Goal: Transaction & Acquisition: Book appointment/travel/reservation

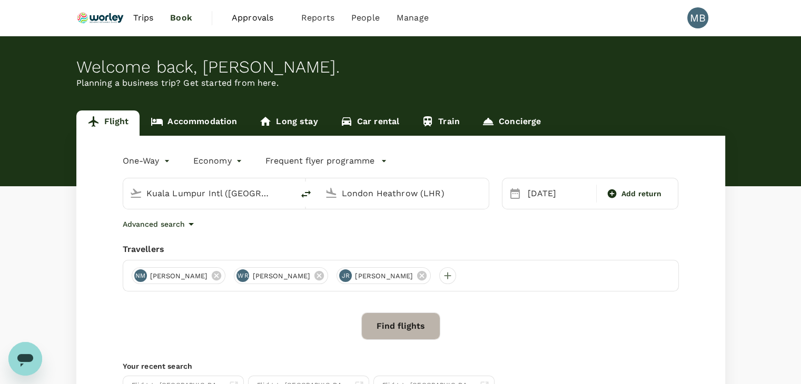
click at [428, 326] on button "Find flights" at bounding box center [400, 326] width 79 height 27
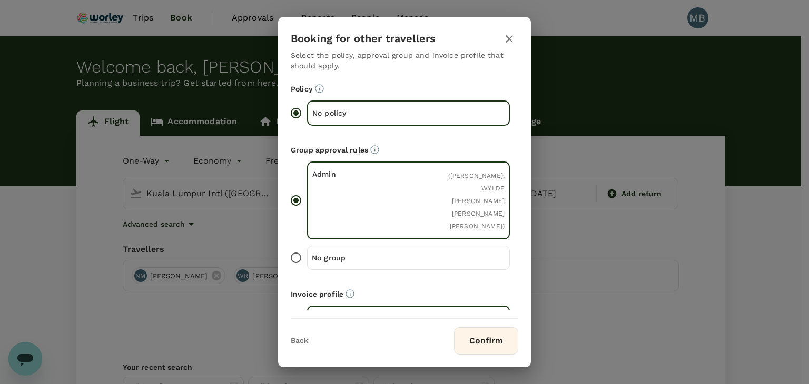
click at [502, 350] on button "Confirm" at bounding box center [486, 341] width 64 height 27
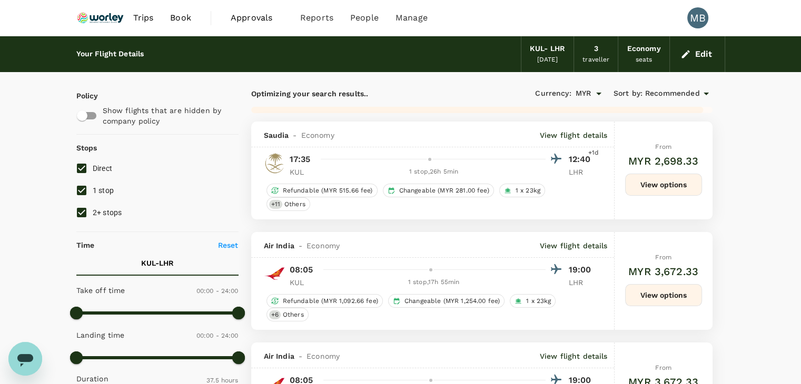
type input "5765"
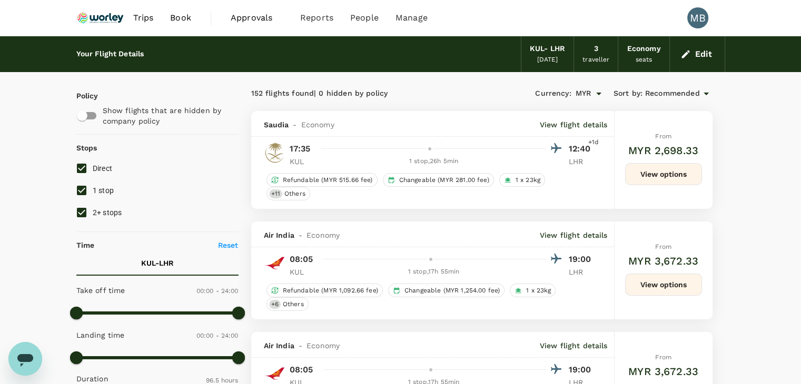
click at [82, 188] on input "1 stop" at bounding box center [82, 191] width 22 height 22
checkbox input "false"
click at [83, 209] on input "2+ stops" at bounding box center [82, 213] width 22 height 22
checkbox input "false"
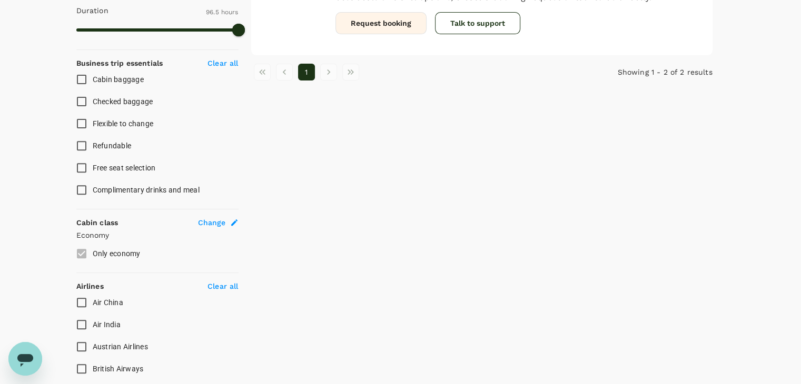
scroll to position [421, 0]
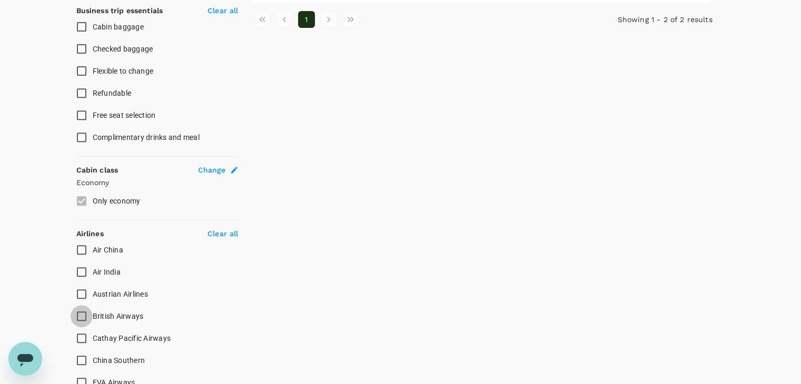
click at [85, 321] on input "British Airways" at bounding box center [82, 316] width 22 height 22
checkbox input "true"
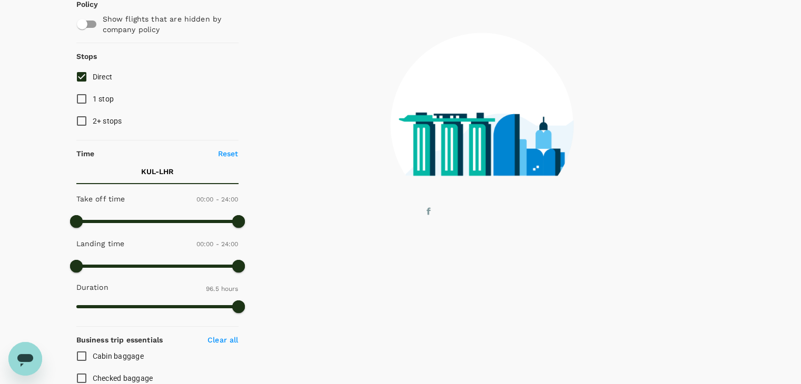
scroll to position [0, 0]
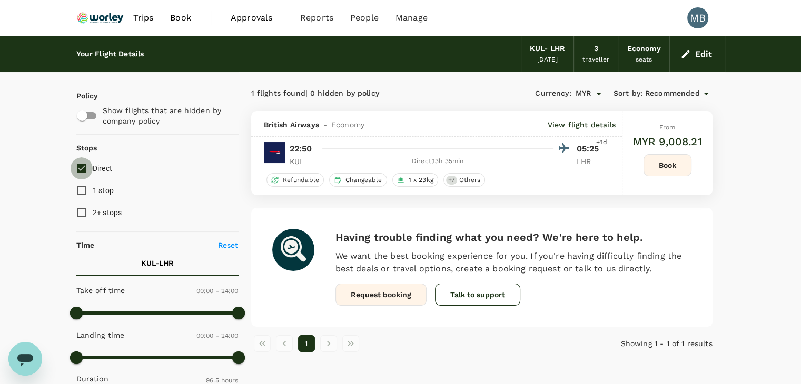
click at [81, 165] on input "Direct" at bounding box center [82, 168] width 22 height 22
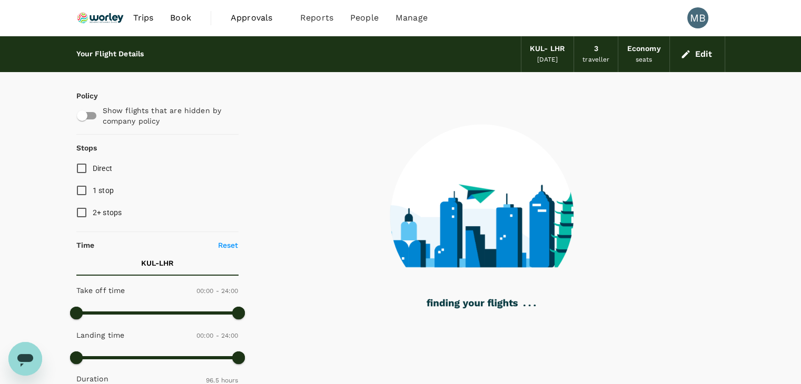
click at [86, 170] on input "Direct" at bounding box center [82, 168] width 22 height 22
checkbox input "true"
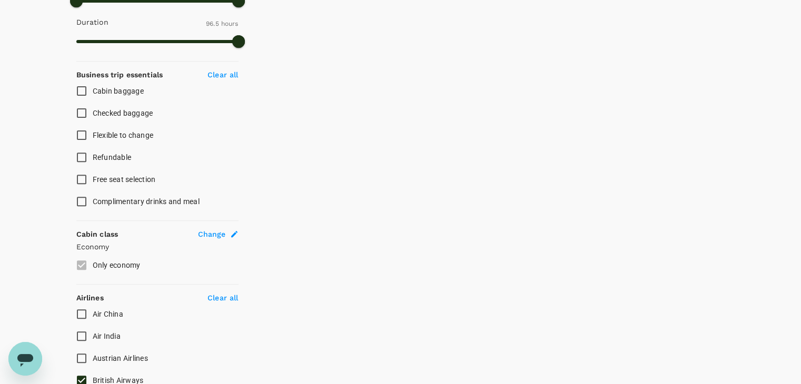
scroll to position [421, 0]
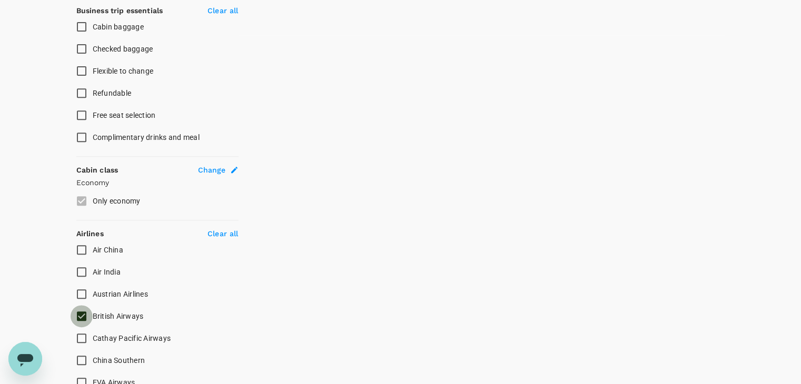
click at [76, 312] on input "British Airways" at bounding box center [82, 316] width 22 height 22
checkbox input "false"
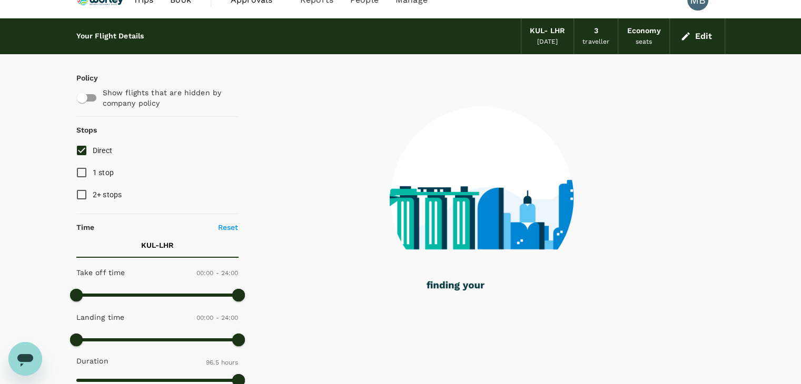
scroll to position [0, 0]
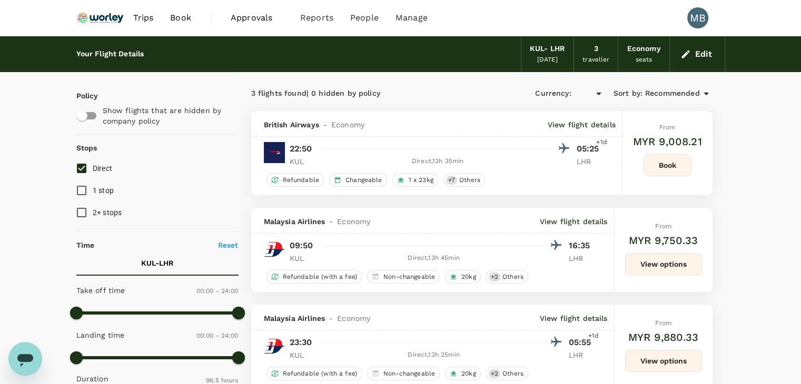
type input "MYR"
click at [82, 188] on input "1 stop" at bounding box center [82, 191] width 22 height 22
checkbox input "true"
click at [91, 220] on input "2+ stops" at bounding box center [82, 213] width 22 height 22
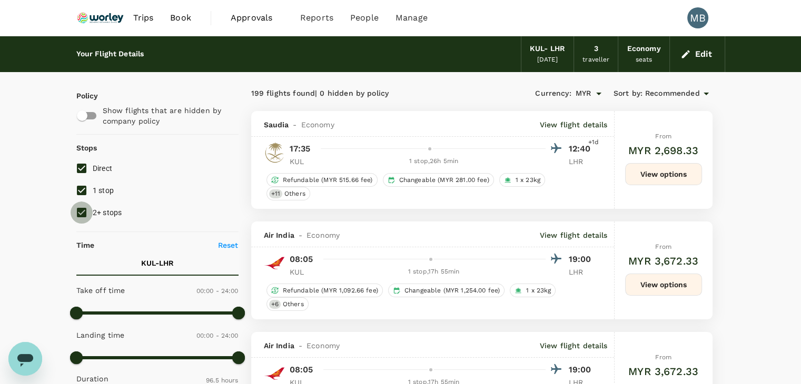
click at [78, 213] on input "2+ stops" at bounding box center [82, 213] width 22 height 22
checkbox input "false"
click at [95, 193] on span "1 stop" at bounding box center [104, 190] width 22 height 8
click at [93, 193] on input "1 stop" at bounding box center [82, 191] width 22 height 22
checkbox input "false"
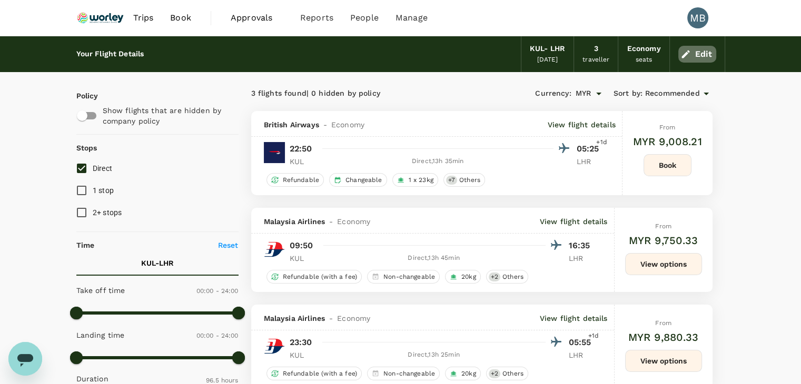
click at [703, 56] on button "Edit" at bounding box center [697, 54] width 38 height 17
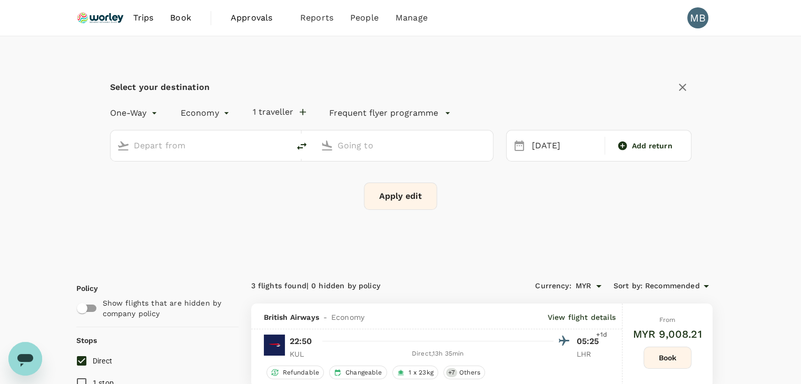
type input "Kuala Lumpur Intl ([GEOGRAPHIC_DATA])"
type input "London Heathrow (LHR)"
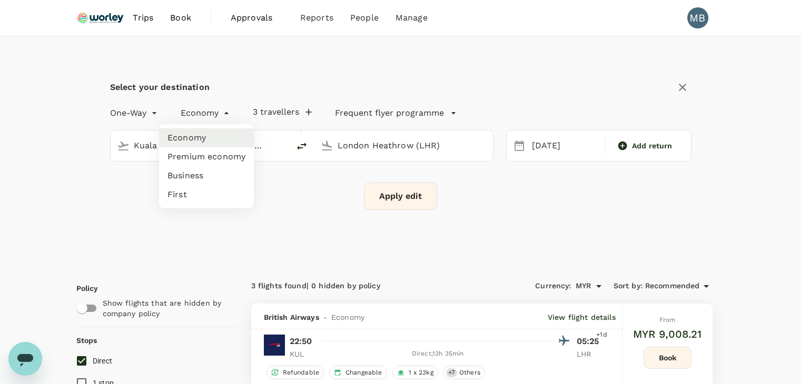
click at [215, 154] on li "Premium economy" at bounding box center [206, 156] width 95 height 19
type input "premium-economy"
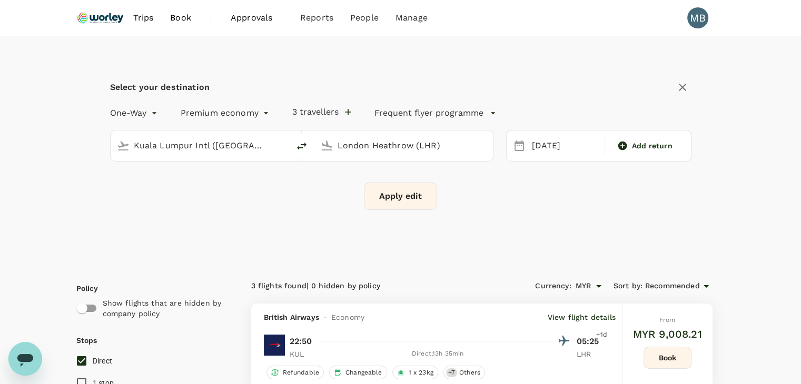
click at [396, 200] on button "Apply edit" at bounding box center [400, 196] width 73 height 27
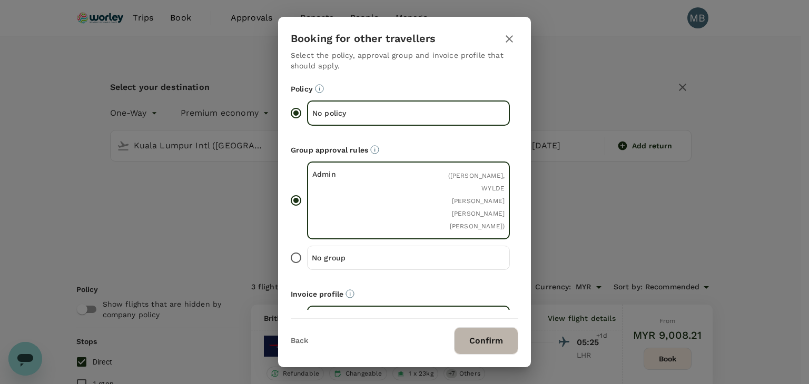
click at [494, 342] on button "Confirm" at bounding box center [486, 341] width 64 height 27
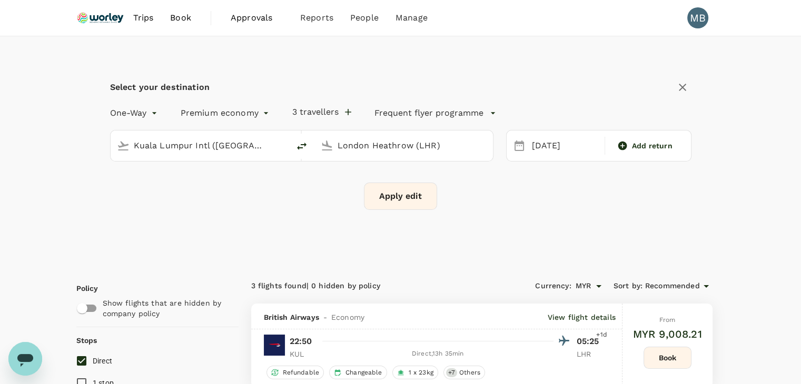
checkbox input "false"
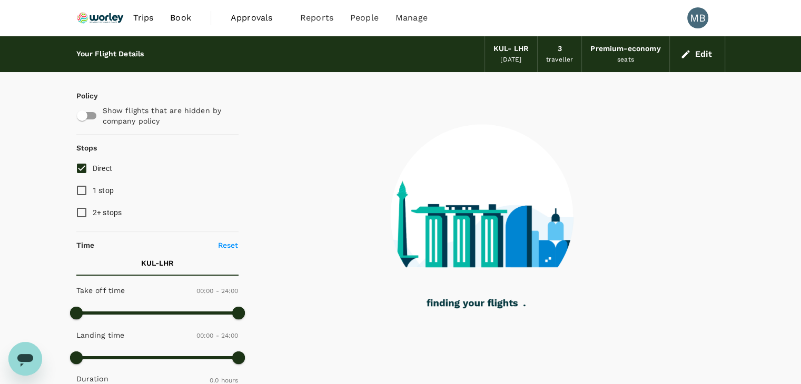
type input "2090"
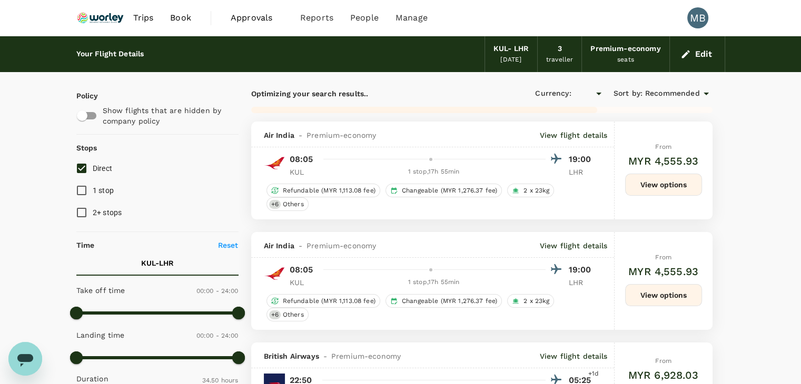
checkbox input "true"
type input "MYR"
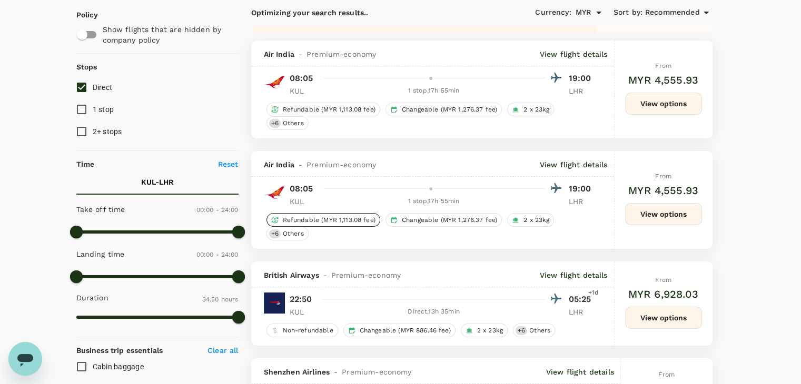
scroll to position [105, 0]
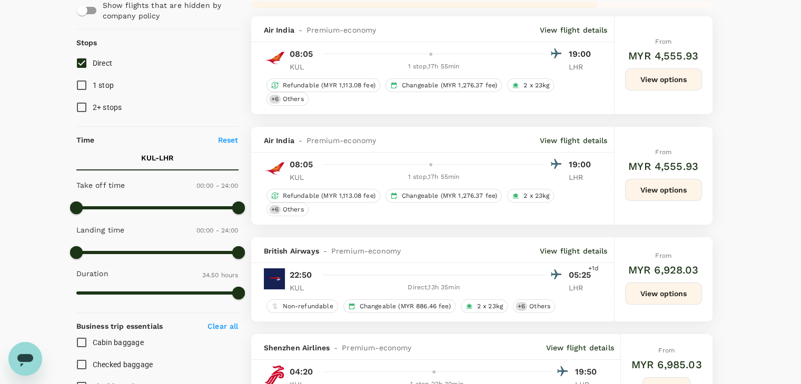
type input "2350"
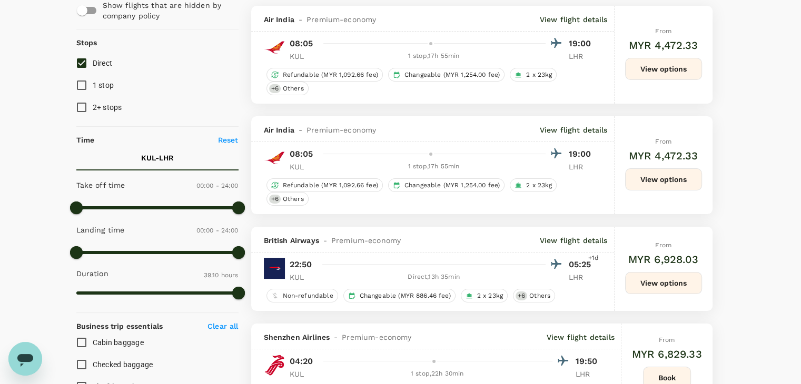
click at [581, 240] on p "View flight details" at bounding box center [574, 240] width 68 height 11
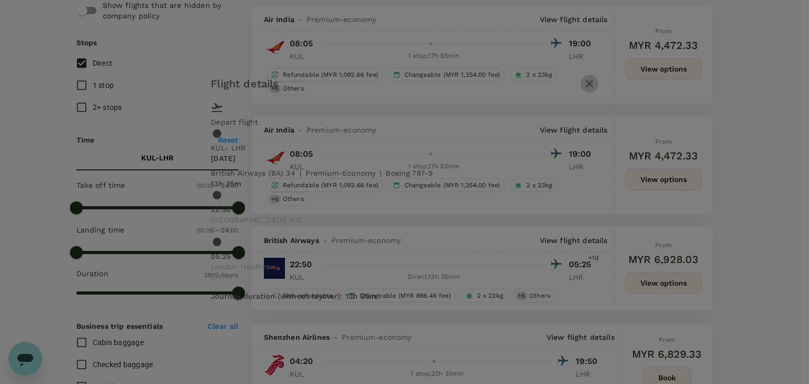
click at [596, 90] on icon "button" at bounding box center [589, 83] width 13 height 13
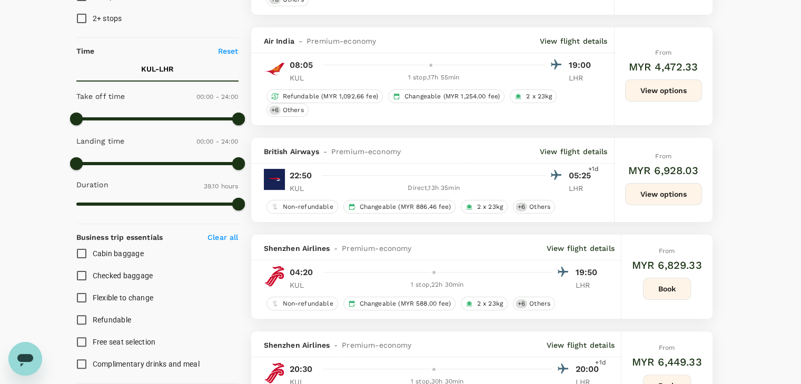
scroll to position [211, 0]
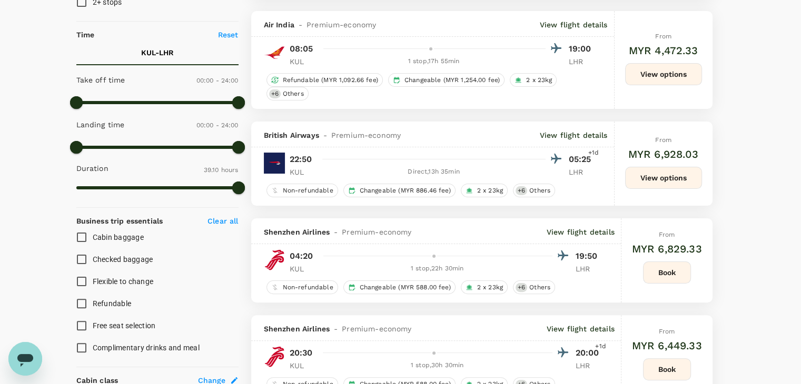
click at [652, 178] on button "View options" at bounding box center [663, 178] width 77 height 22
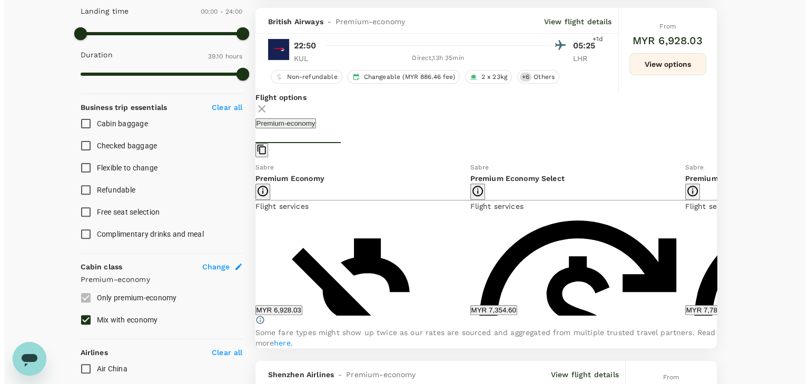
scroll to position [332, 0]
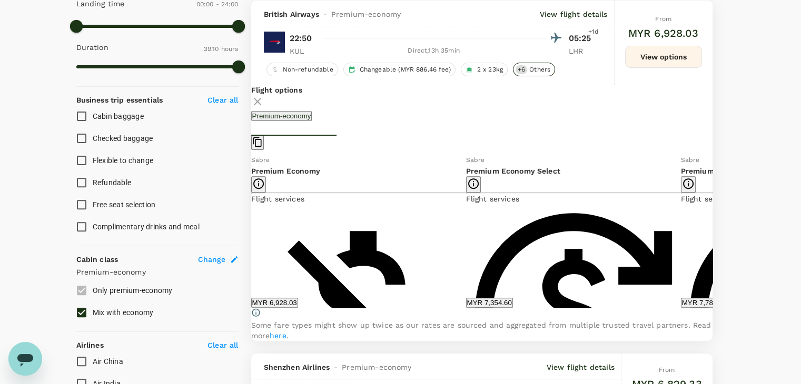
click at [519, 63] on div "+ 6 Others" at bounding box center [534, 70] width 42 height 14
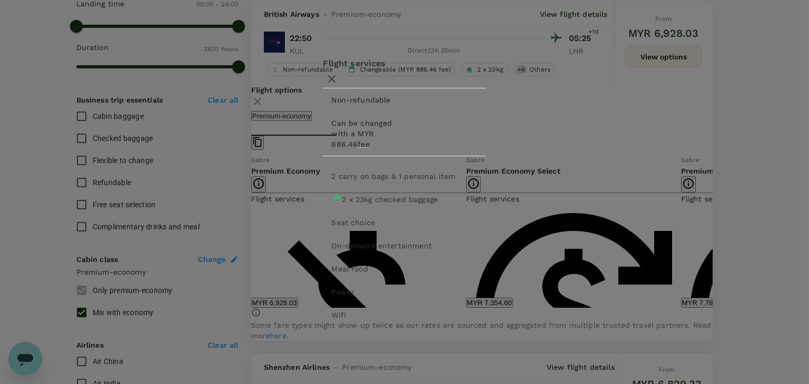
click at [338, 81] on icon "button" at bounding box center [331, 79] width 13 height 13
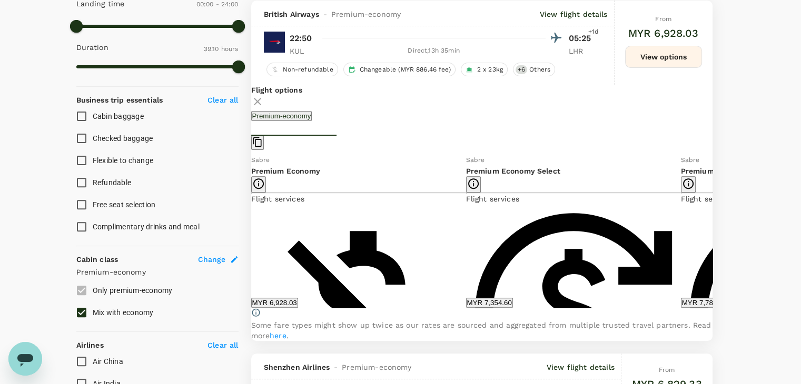
click at [715, 236] on icon at bounding box center [720, 231] width 11 height 11
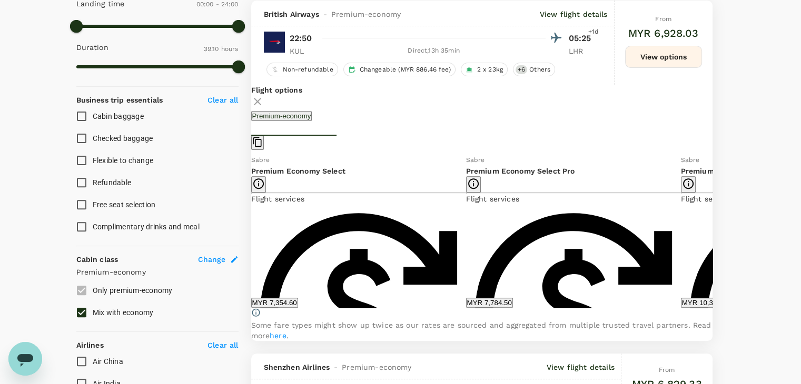
click at [715, 236] on icon at bounding box center [720, 231] width 11 height 11
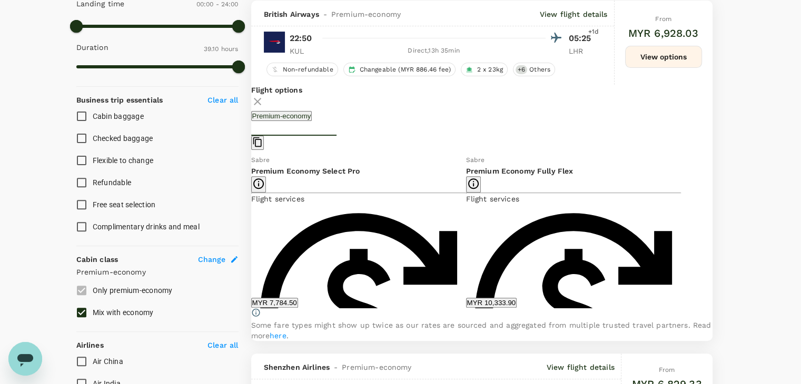
click at [249, 234] on icon at bounding box center [243, 231] width 11 height 11
click at [249, 236] on icon at bounding box center [243, 231] width 11 height 11
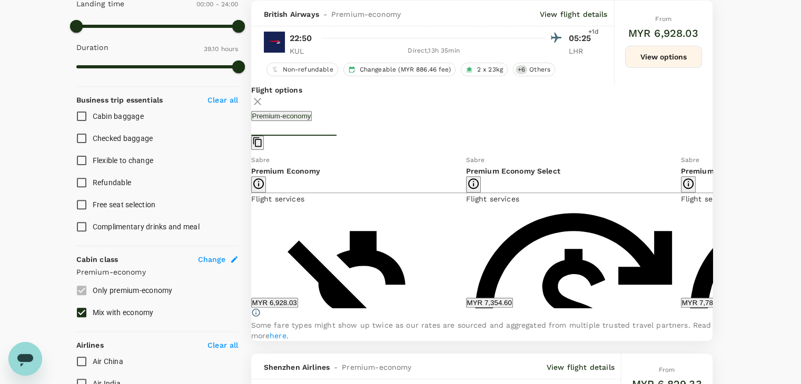
click at [249, 236] on icon at bounding box center [243, 231] width 11 height 11
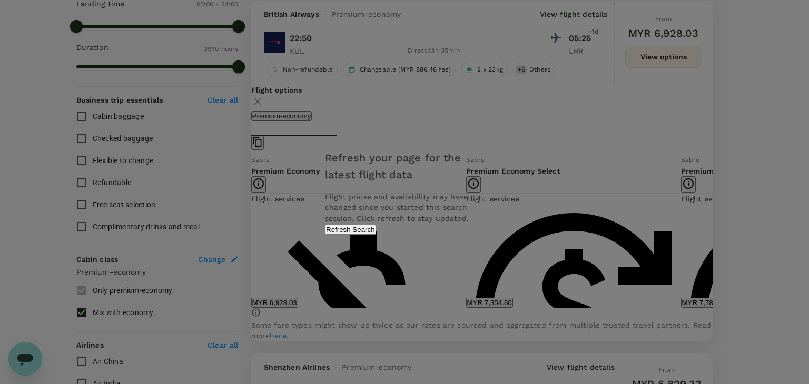
click at [376, 235] on button "Refresh Search" at bounding box center [350, 230] width 51 height 10
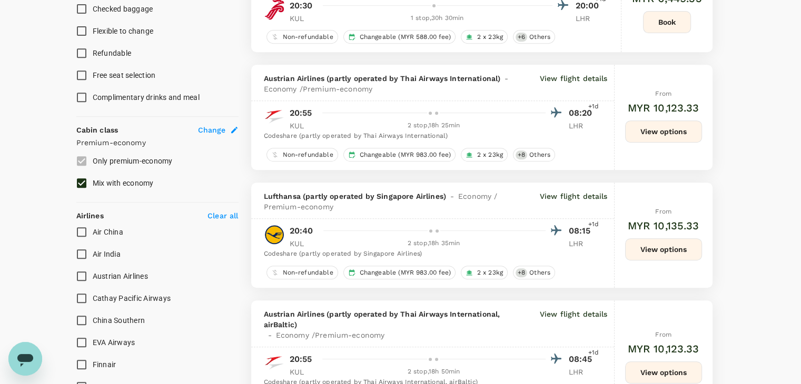
scroll to position [421, 0]
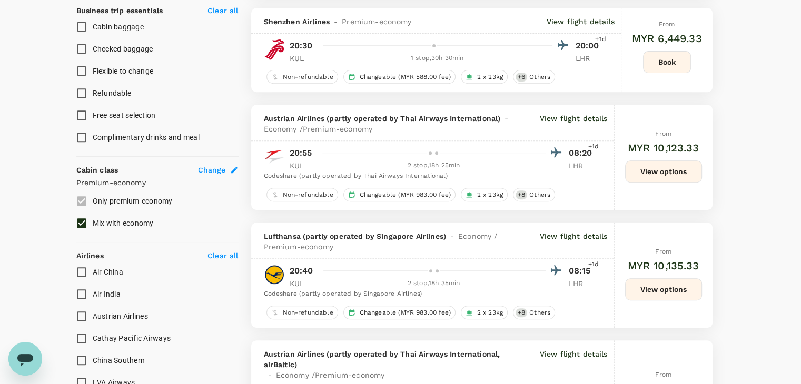
click at [79, 219] on input "Mix with economy" at bounding box center [82, 223] width 22 height 22
checkbox input "false"
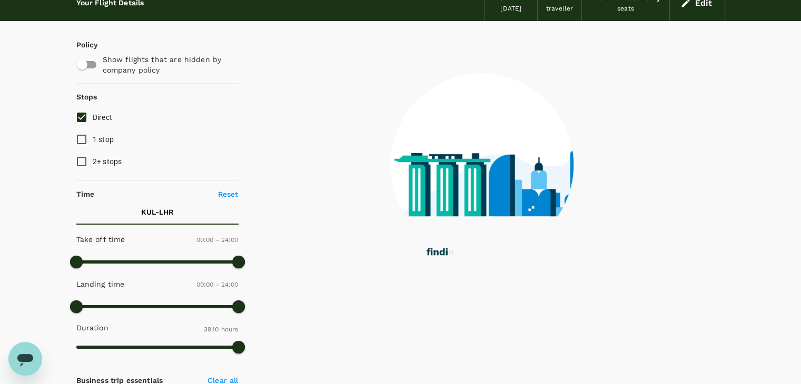
scroll to position [0, 0]
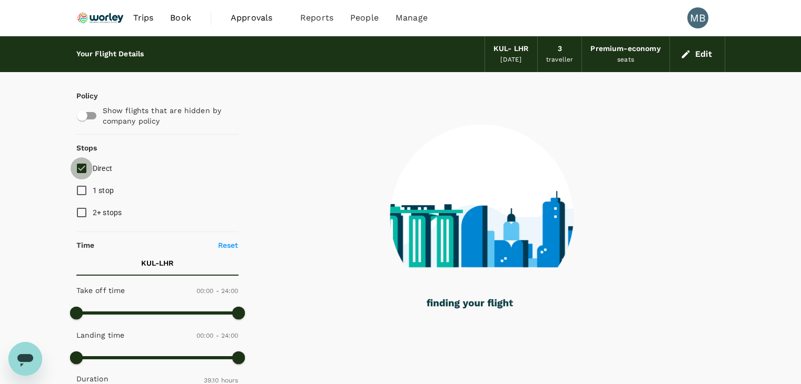
click at [82, 167] on input "Direct" at bounding box center [82, 168] width 22 height 22
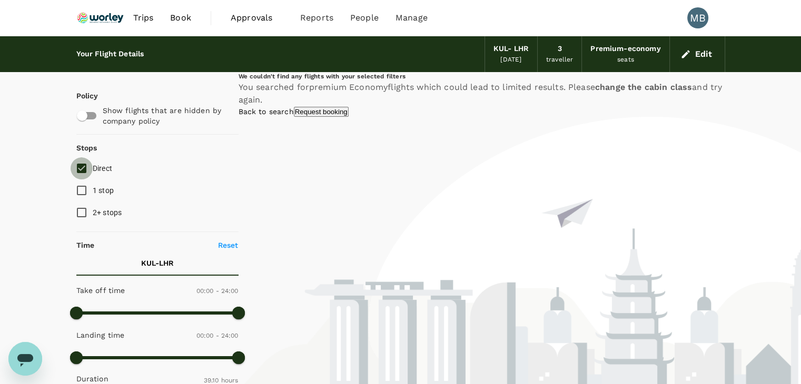
click at [81, 168] on input "Direct" at bounding box center [82, 168] width 22 height 22
checkbox input "true"
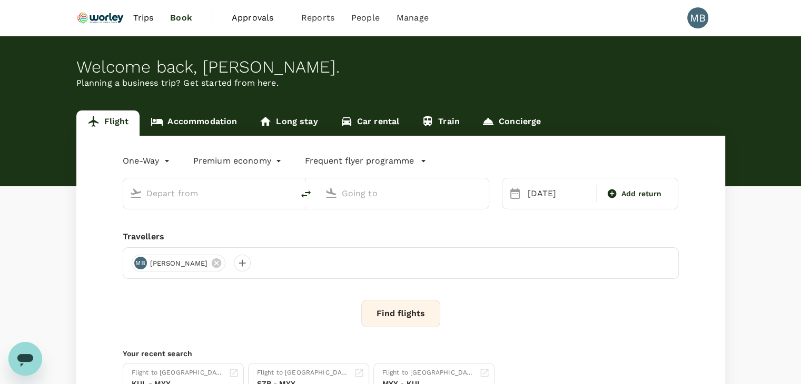
type input "Kuala Lumpur Intl ([GEOGRAPHIC_DATA])"
type input "London Heathrow (LHR)"
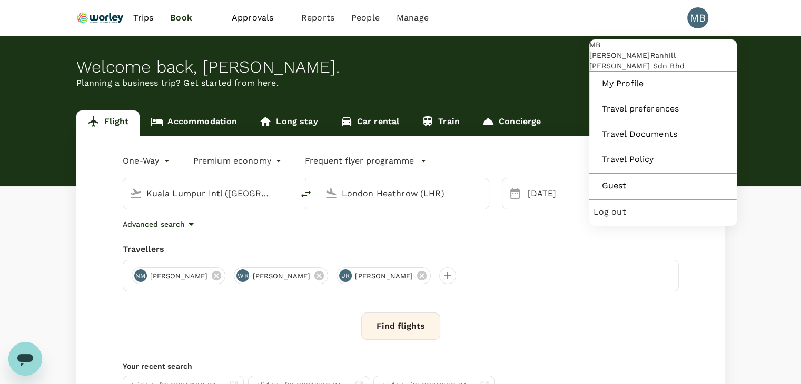
click at [614, 219] on span "Log out" at bounding box center [662, 212] width 139 height 13
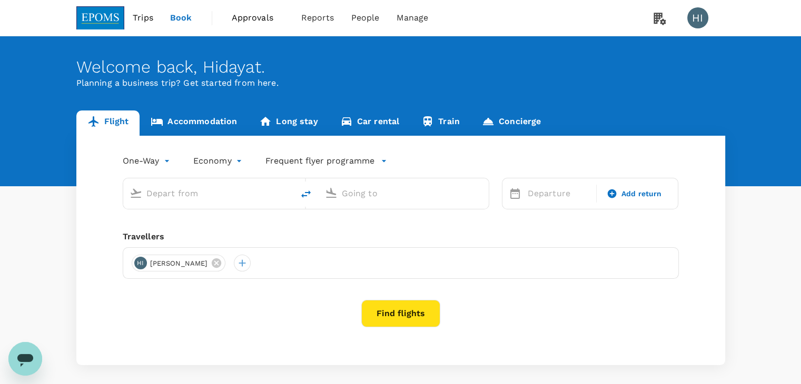
type input "Sultan Ismail Intl (JHB)"
type input "Kuala Lumpur Intl ([GEOGRAPHIC_DATA])"
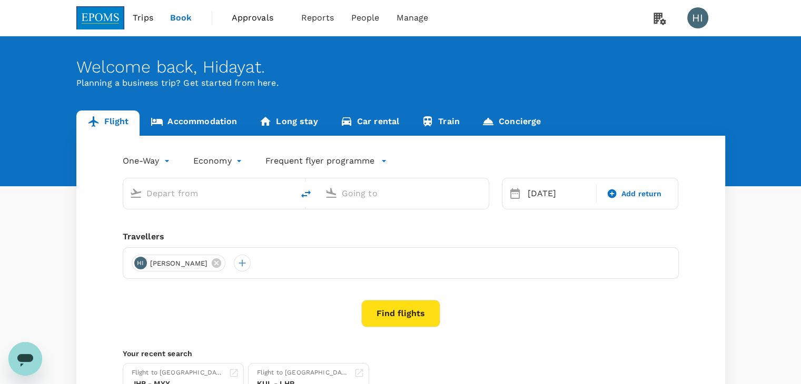
type input "Sultan Ismail Intl (JHB)"
type input "Kuala Lumpur Intl ([GEOGRAPHIC_DATA])"
